Goal: Manage account settings

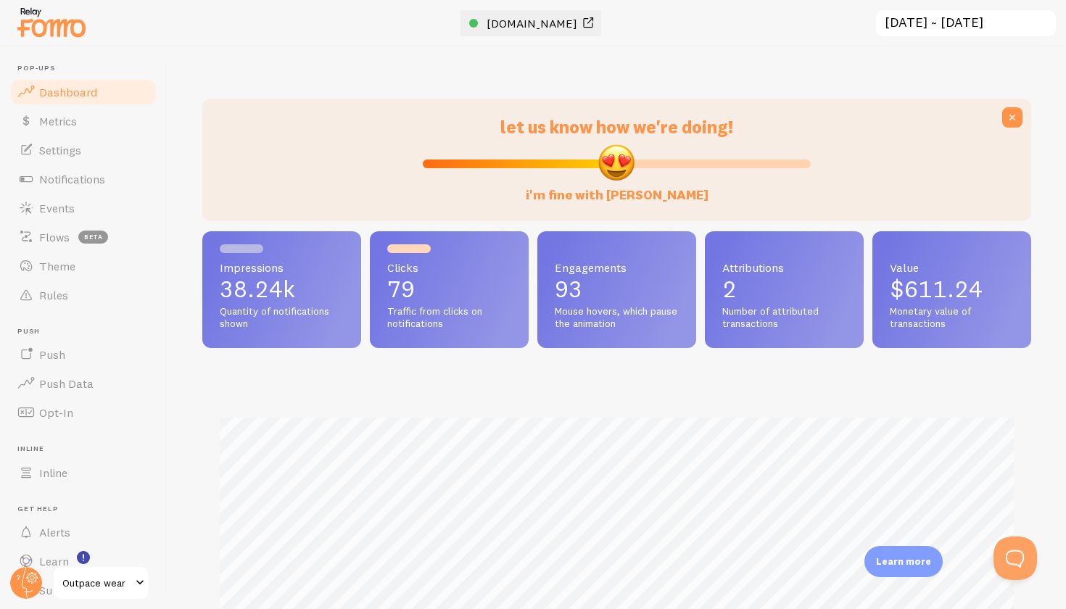
click at [567, 21] on span "[DOMAIN_NAME]" at bounding box center [532, 23] width 91 height 15
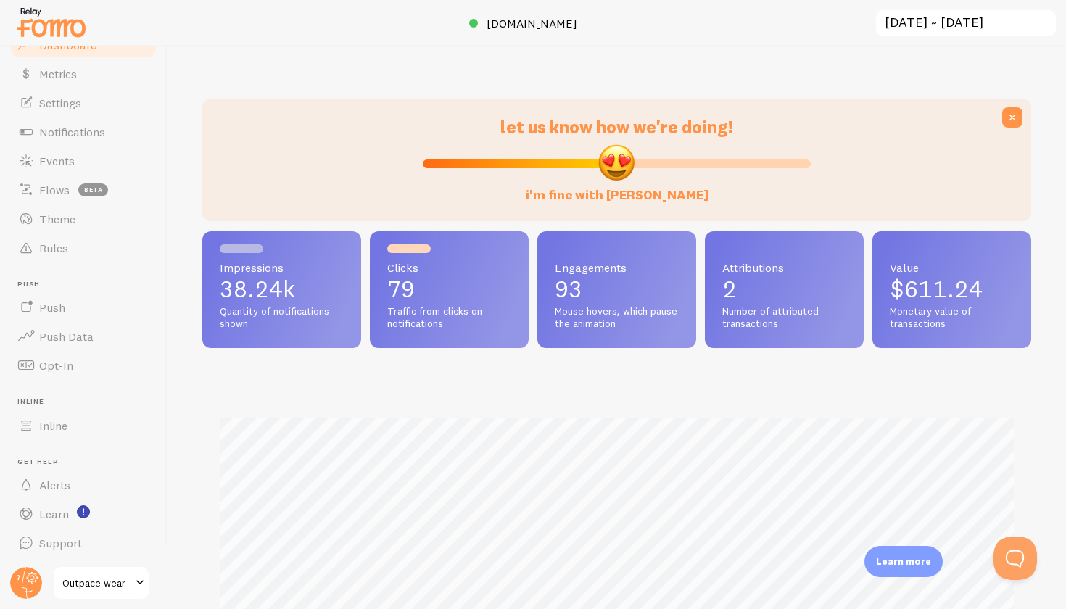
scroll to position [46, 0]
click at [117, 591] on span "Outpace wear" at bounding box center [96, 582] width 69 height 17
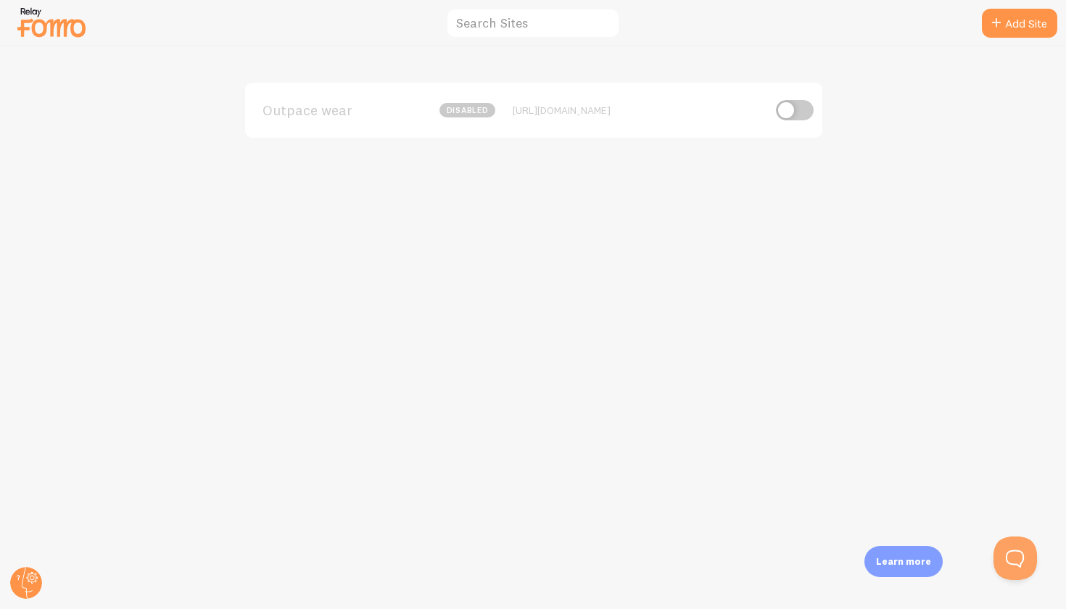
click at [634, 482] on div "Outpace wear disabled https://outpacewear.com" at bounding box center [533, 327] width 1065 height 563
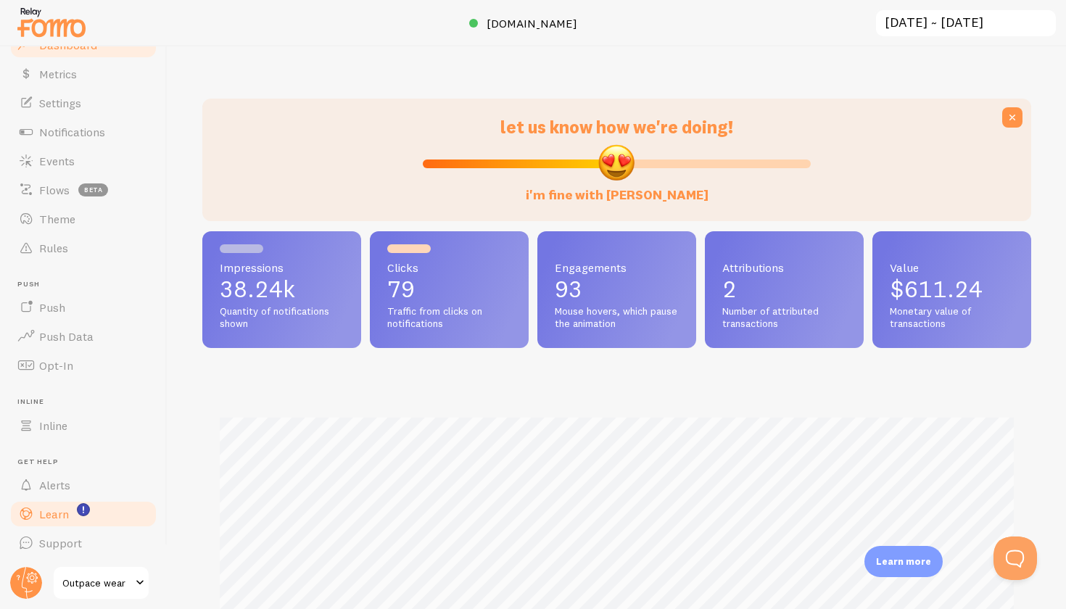
scroll to position [46, 0]
click at [139, 583] on span at bounding box center [139, 582] width 17 height 17
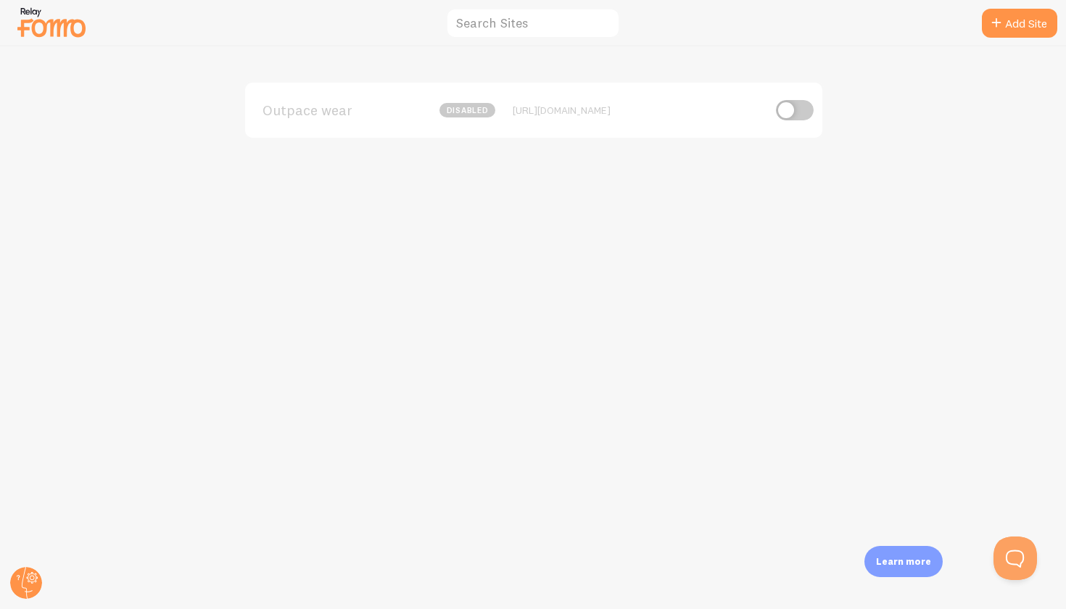
click at [554, 313] on div "Outpace wear disabled https://outpacewear.com" at bounding box center [533, 327] width 1065 height 563
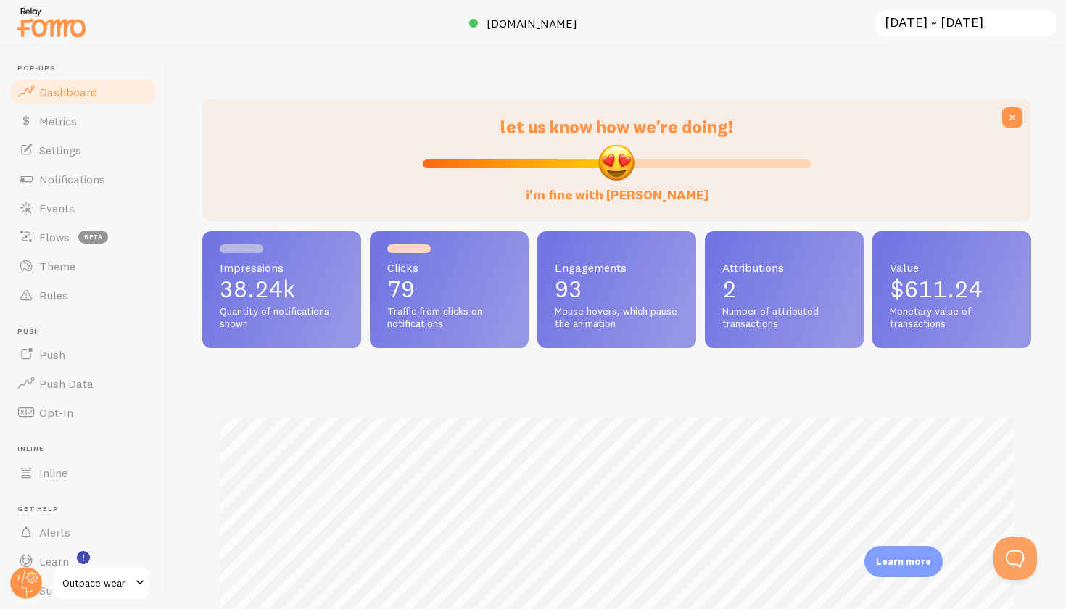
scroll to position [381, 829]
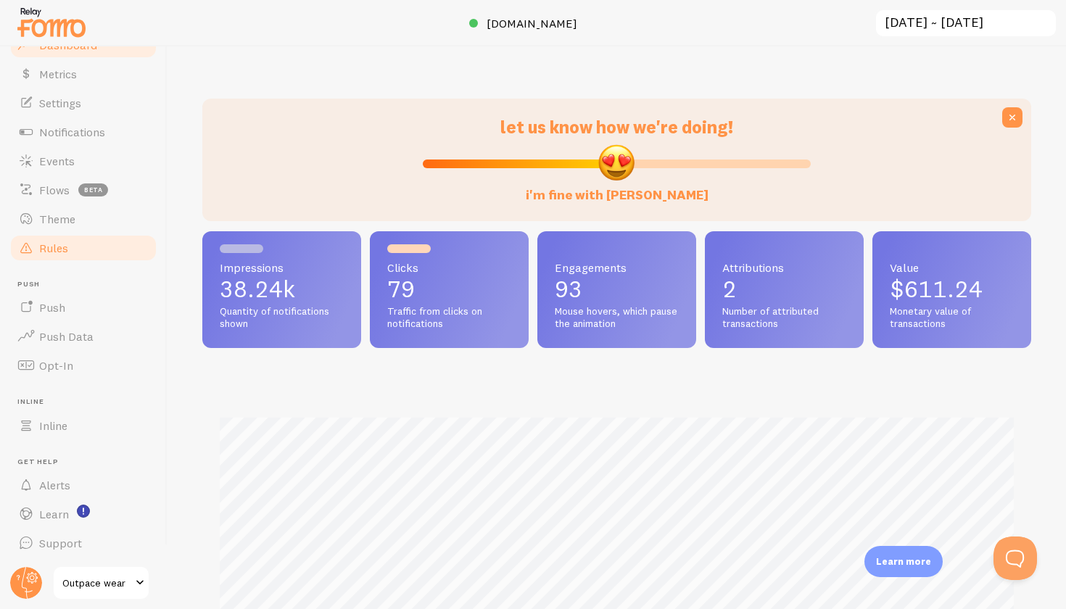
scroll to position [46, 0]
click at [136, 579] on span at bounding box center [139, 582] width 17 height 17
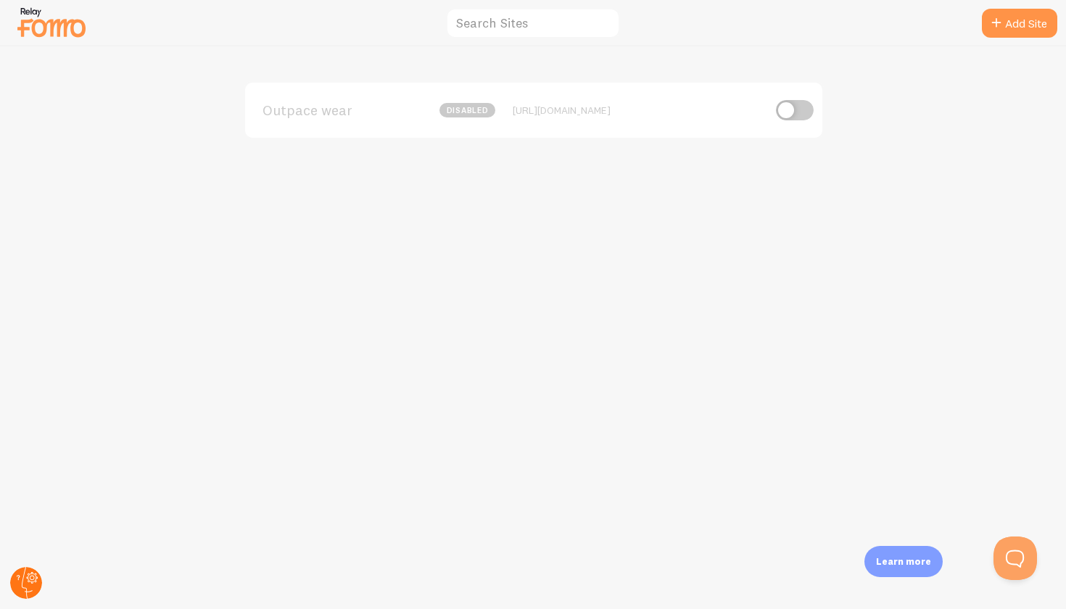
click at [29, 574] on icon at bounding box center [33, 578] width 12 height 12
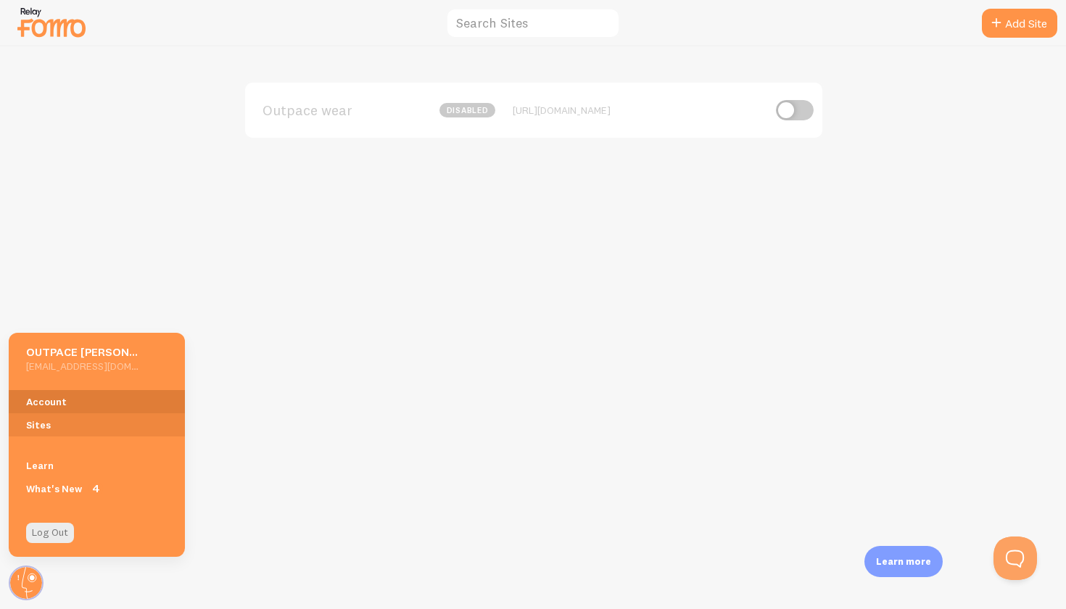
click at [92, 394] on link "Account" at bounding box center [97, 401] width 176 height 23
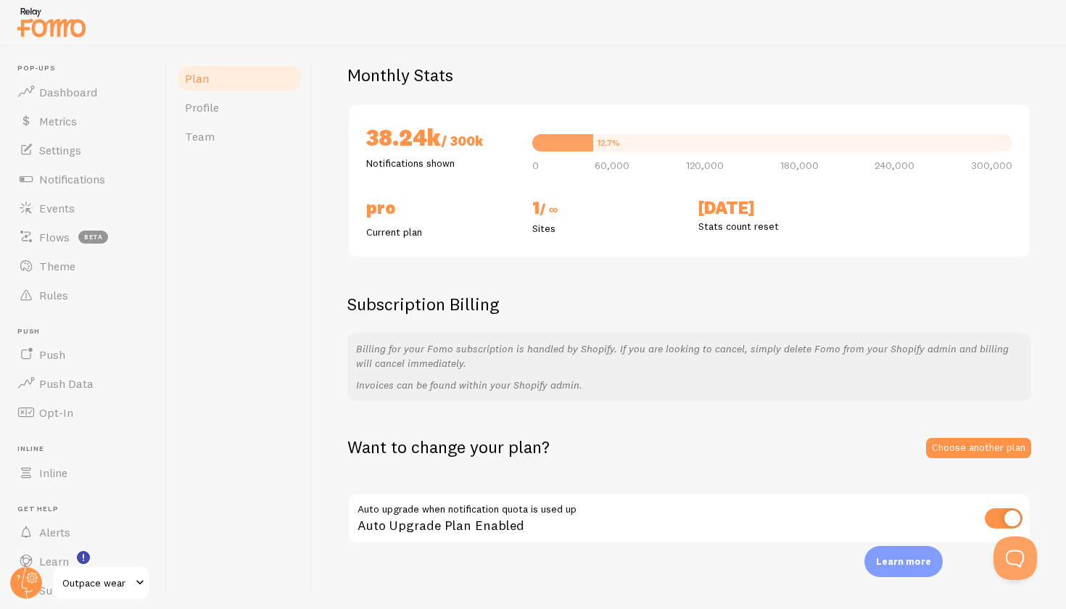
scroll to position [102, 0]
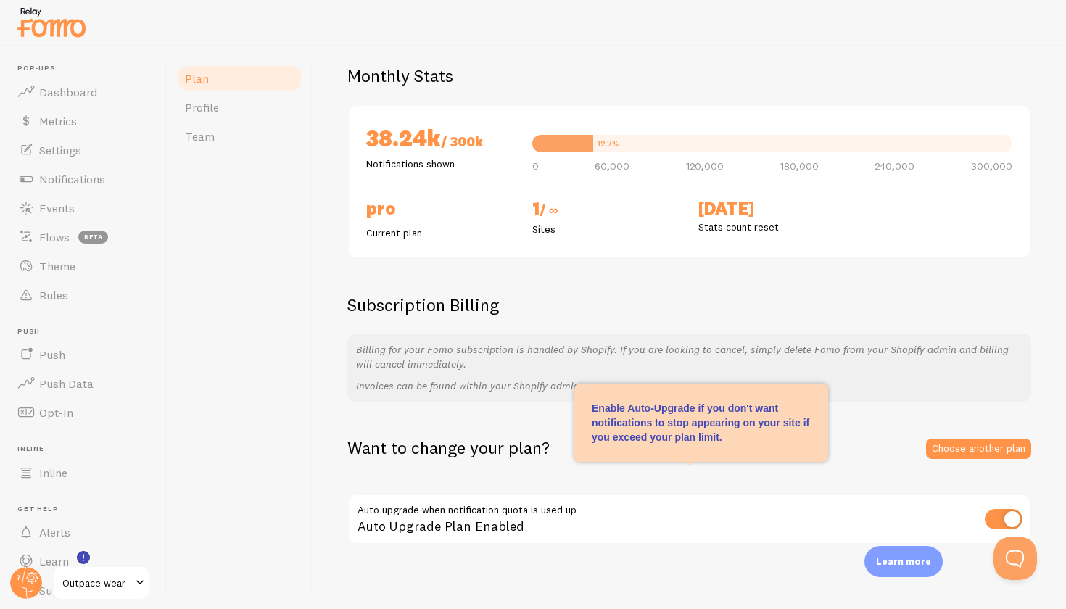
click at [1004, 509] on input "checkbox" at bounding box center [1004, 519] width 38 height 20
checkbox input "false"
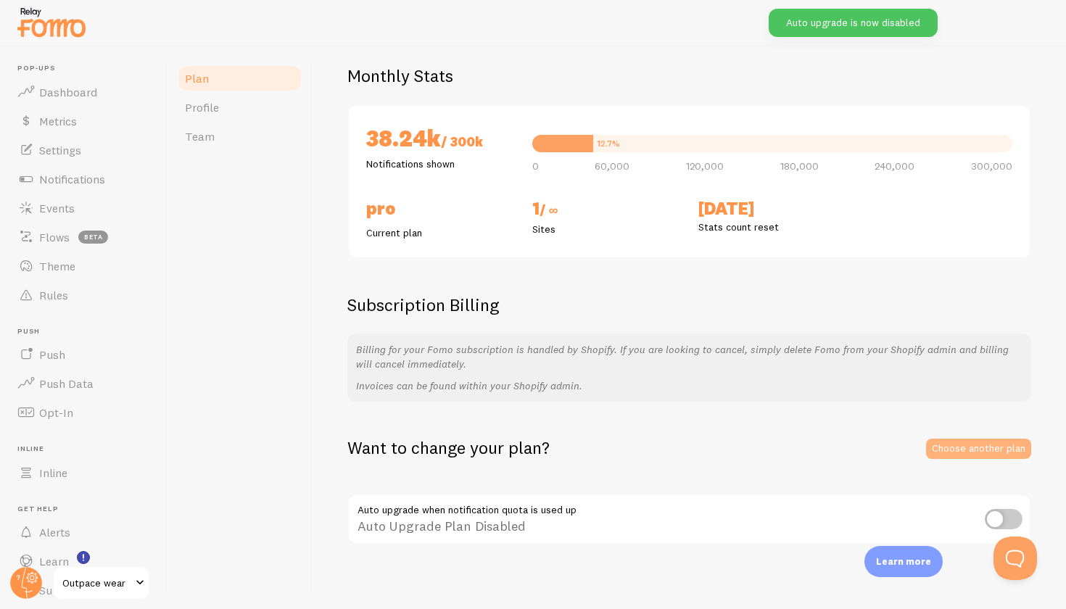
click at [975, 445] on link "Choose another plan" at bounding box center [978, 449] width 105 height 20
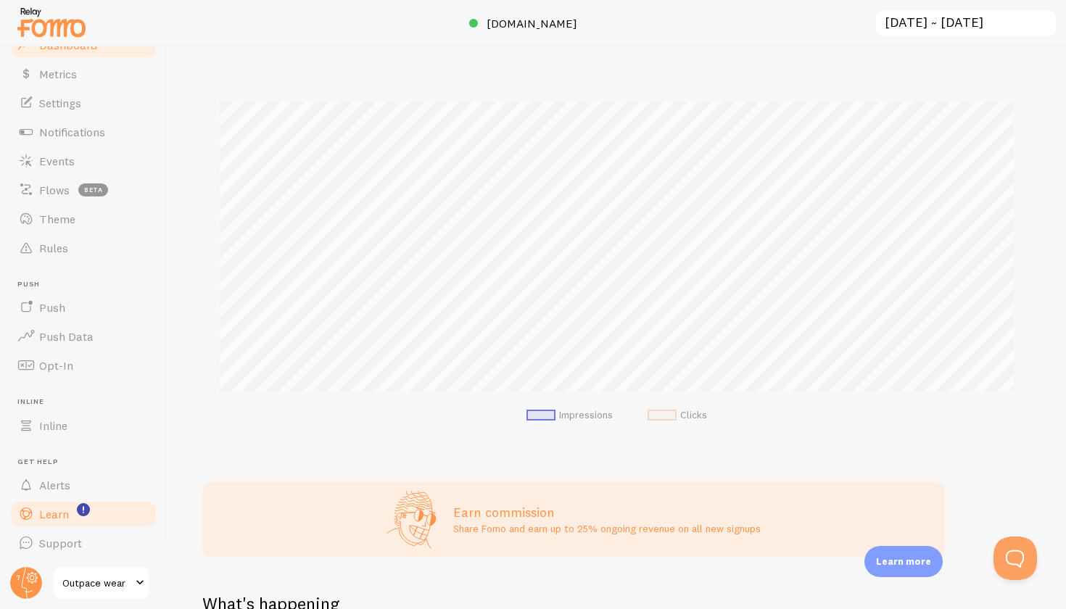
scroll to position [46, 0]
click at [123, 577] on span "Outpace wear" at bounding box center [96, 582] width 69 height 17
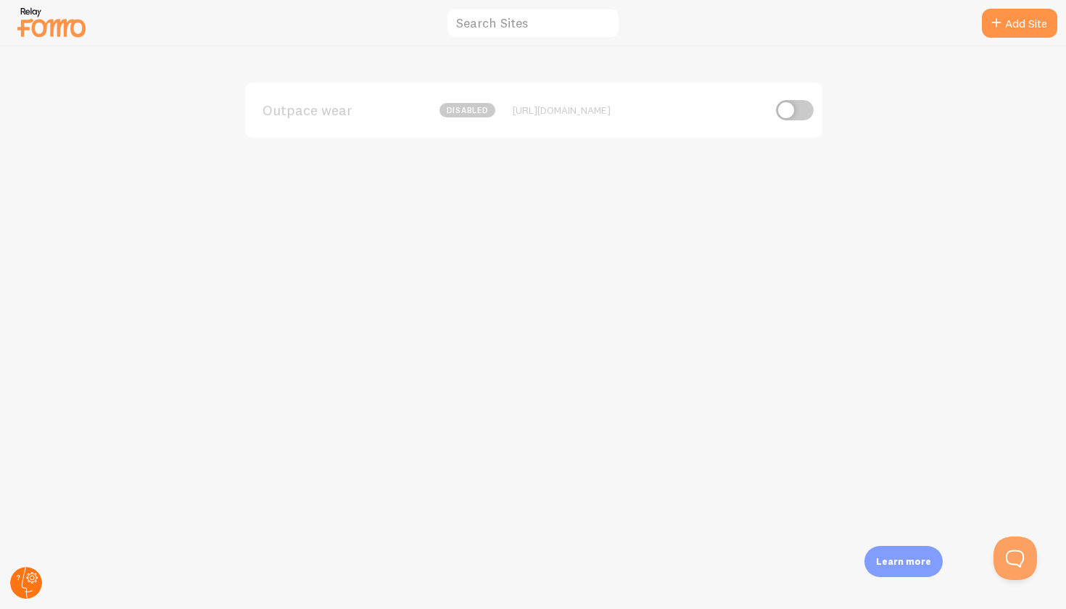
click at [32, 574] on icon at bounding box center [32, 578] width 8 height 8
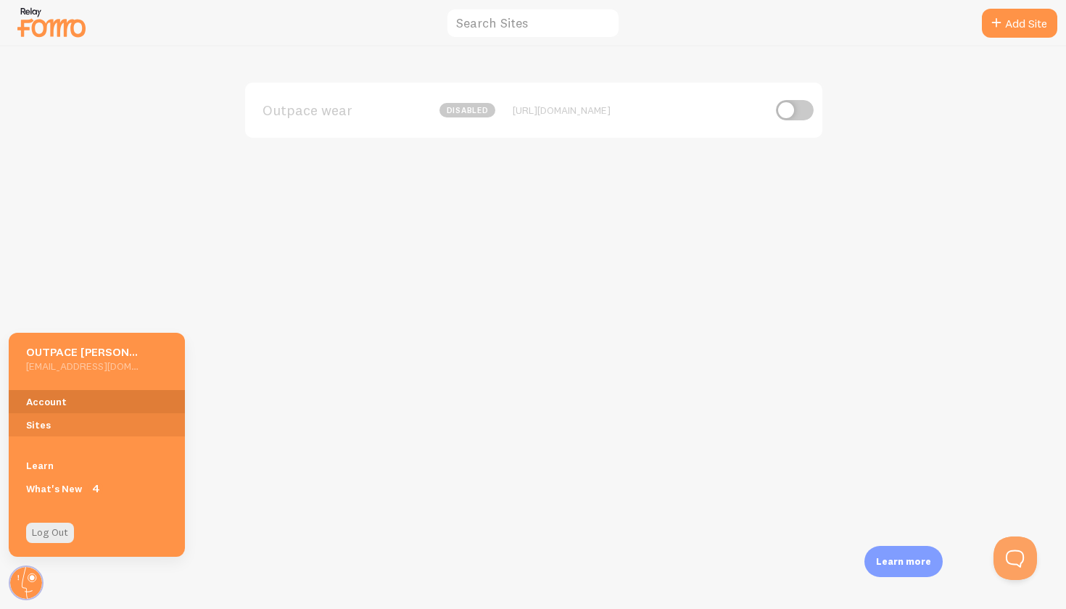
click at [75, 401] on link "Account" at bounding box center [97, 401] width 176 height 23
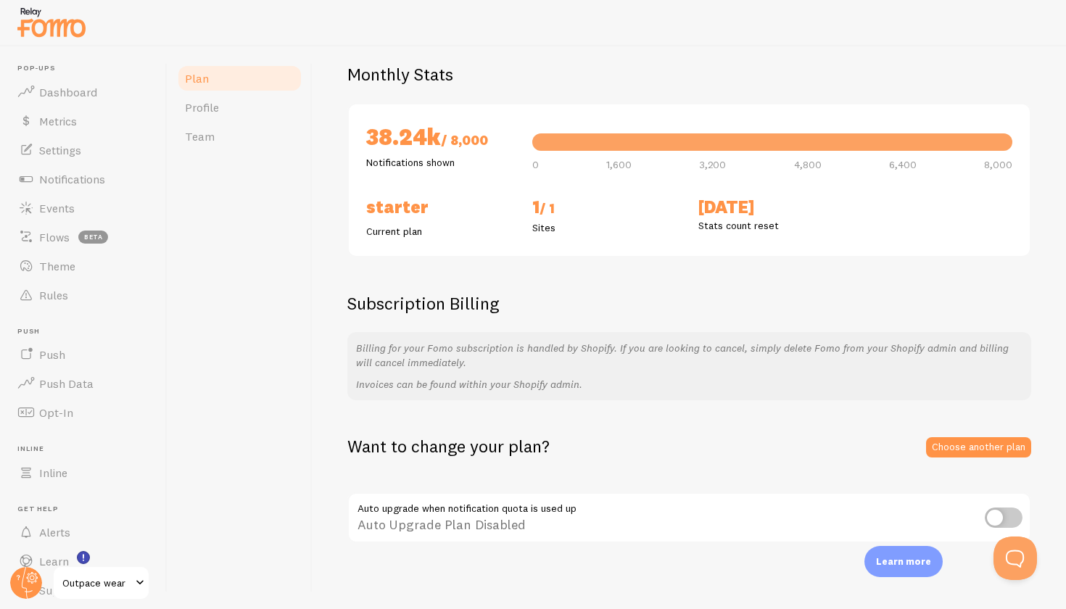
scroll to position [102, 0]
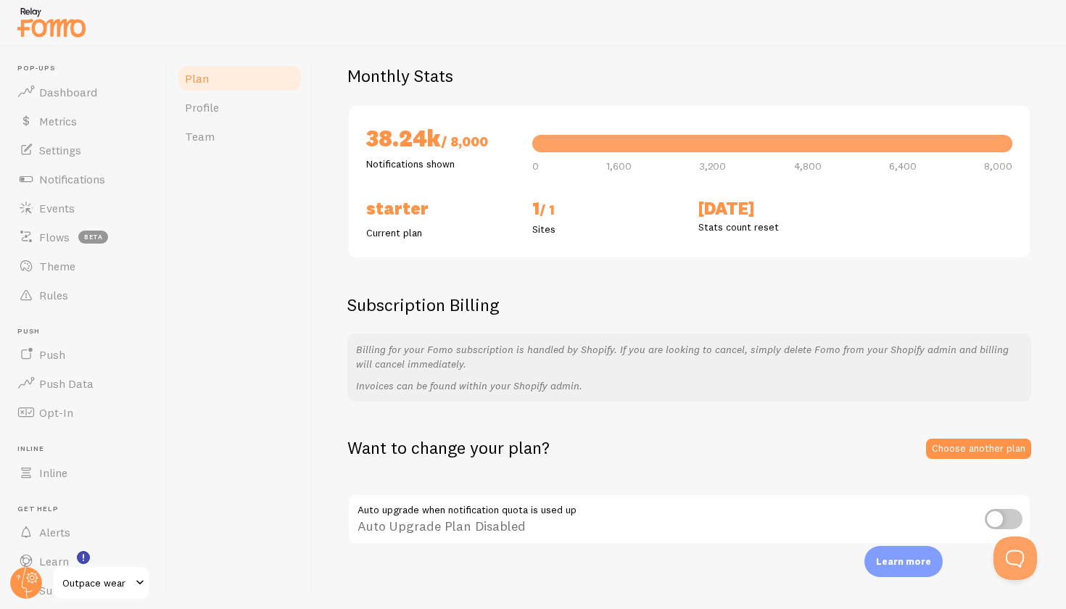
click at [476, 345] on p "Billing for your Fomo subscription is handled by Shopify. If you are looking to…" at bounding box center [689, 356] width 666 height 29
drag, startPoint x: 541, startPoint y: 350, endPoint x: 607, endPoint y: 351, distance: 66.0
click at [607, 351] on p "Billing for your Fomo subscription is handled by Shopify. If you are looking to…" at bounding box center [689, 356] width 666 height 29
click at [606, 351] on p "Billing for your Fomo subscription is handled by Shopify. If you are looking to…" at bounding box center [689, 356] width 666 height 29
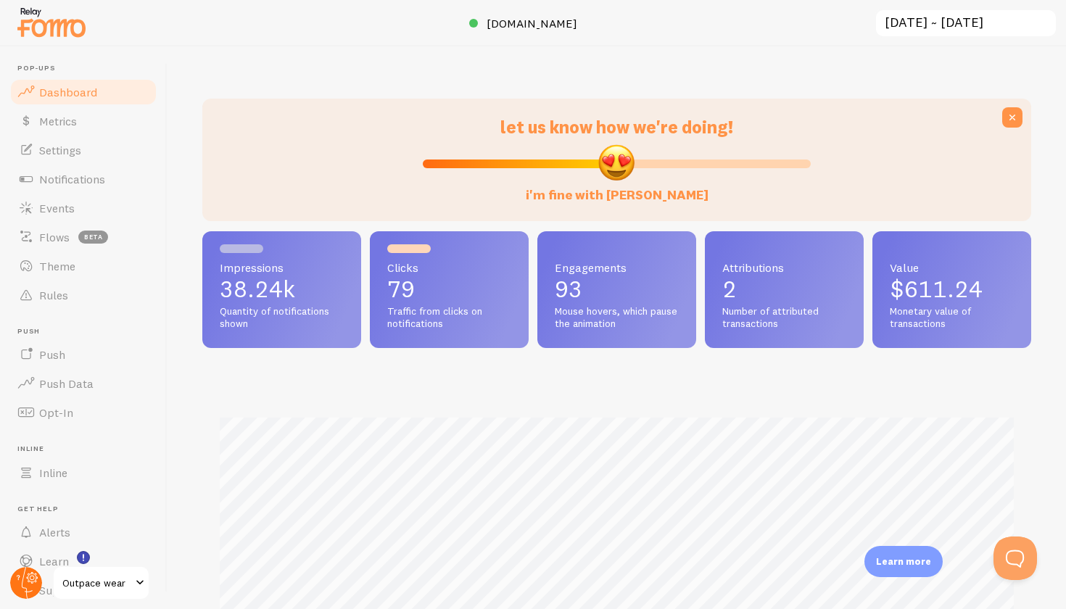
click at [36, 586] on circle at bounding box center [26, 583] width 32 height 32
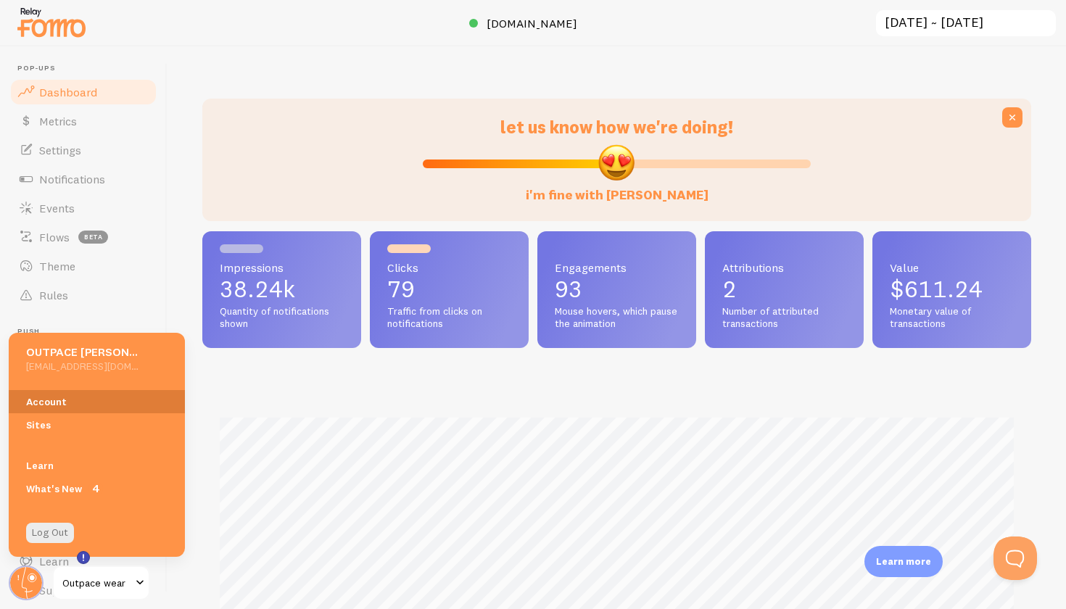
click at [86, 408] on link "Account" at bounding box center [97, 401] width 176 height 23
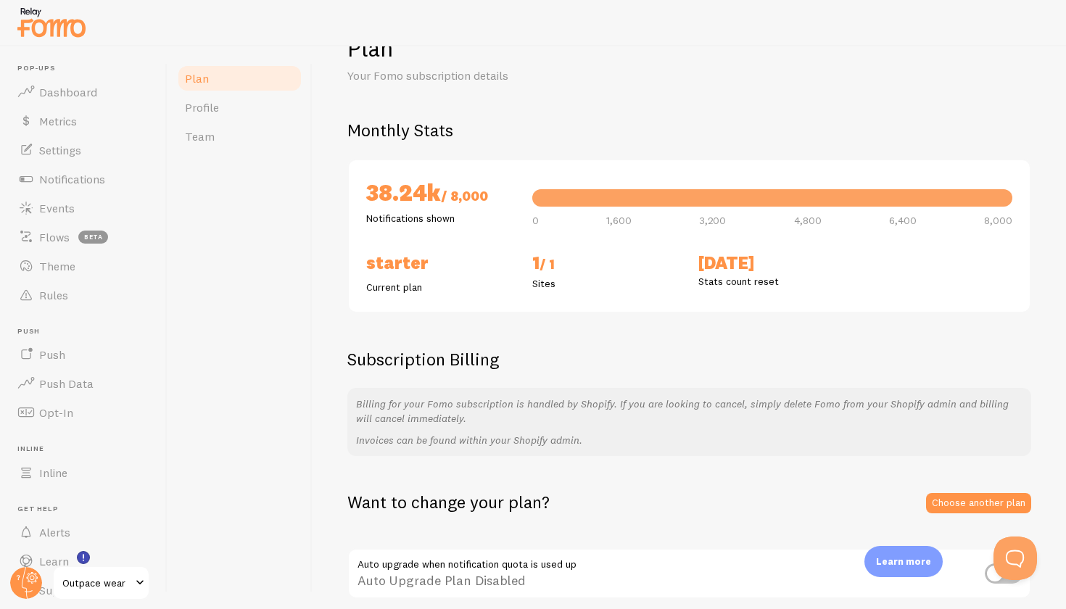
scroll to position [53, 0]
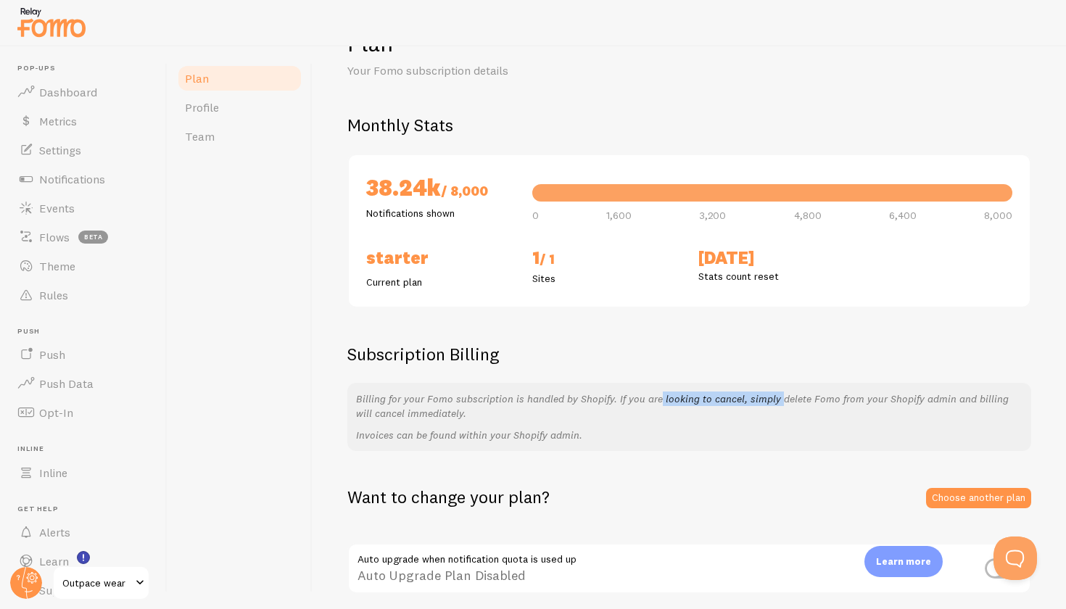
drag, startPoint x: 609, startPoint y: 389, endPoint x: 728, endPoint y: 390, distance: 118.9
click at [728, 392] on p "Billing for your Fomo subscription is handled by Shopify. If you are looking to…" at bounding box center [689, 406] width 666 height 29
click at [674, 419] on div "Billing for your Fomo subscription is handled by Shopify. If you are looking to…" at bounding box center [689, 417] width 684 height 68
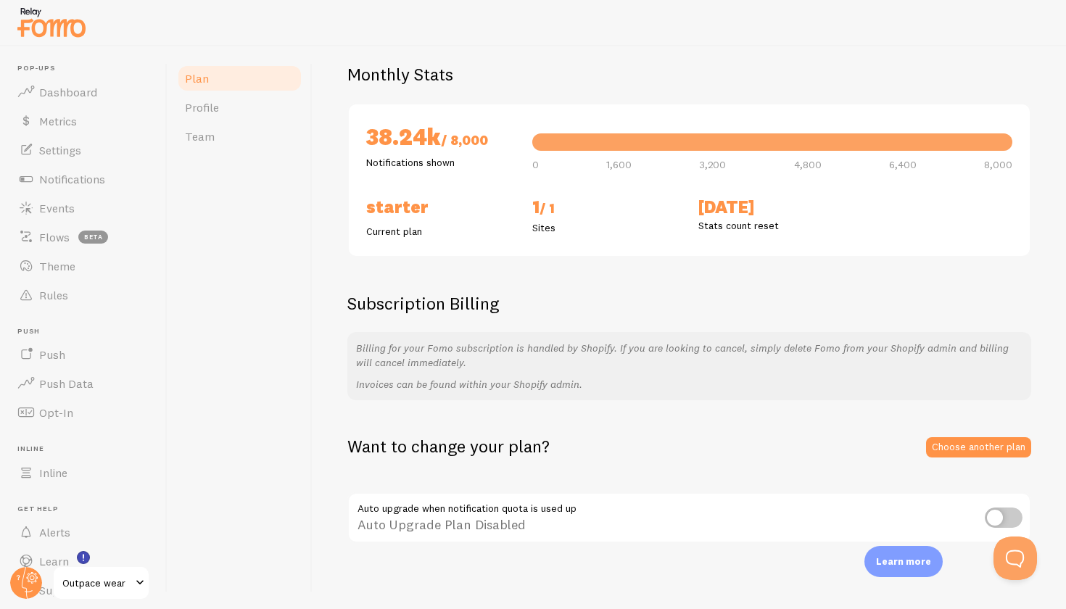
scroll to position [102, 0]
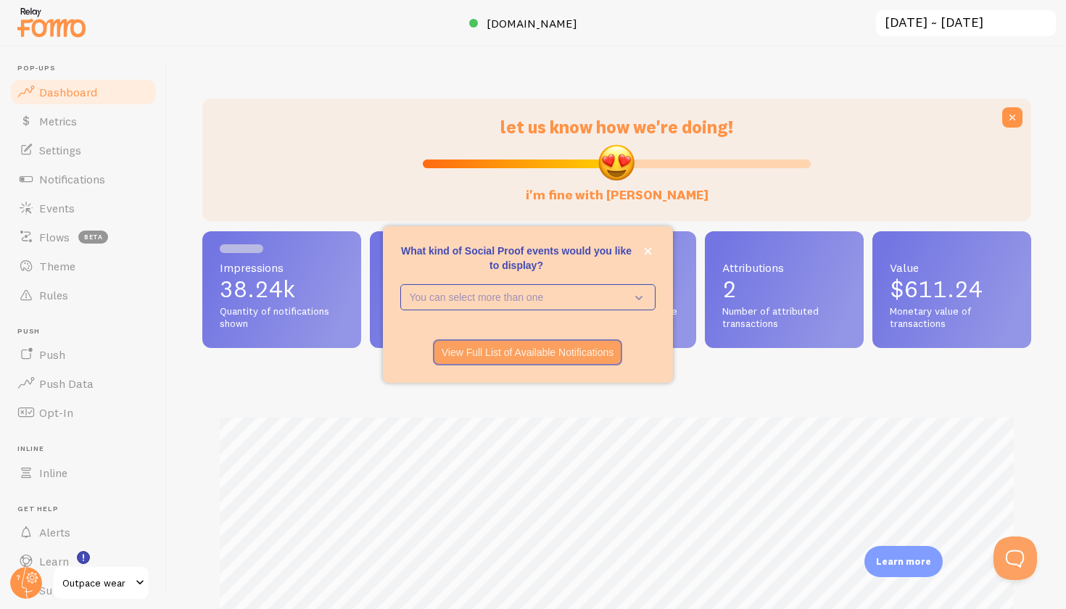
scroll to position [381, 829]
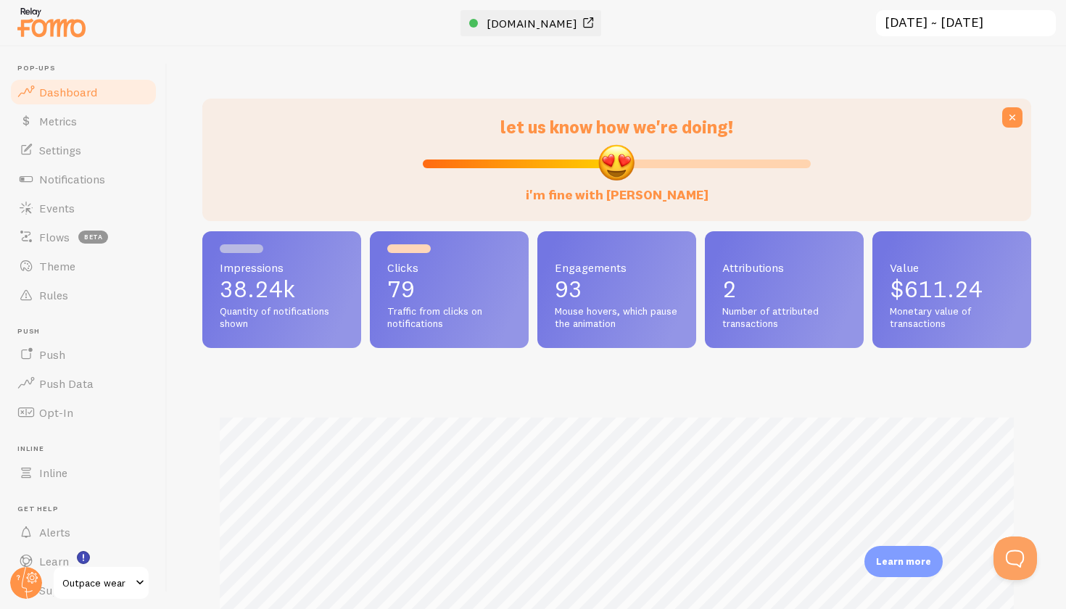
click at [536, 27] on span "[DOMAIN_NAME]" at bounding box center [532, 23] width 91 height 15
click at [88, 593] on link "Outpace wear" at bounding box center [101, 583] width 98 height 35
